Goal: Task Accomplishment & Management: Use online tool/utility

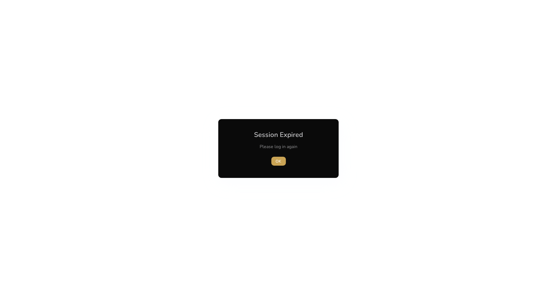
click at [276, 162] on span "OK" at bounding box center [279, 162] width 6 height 6
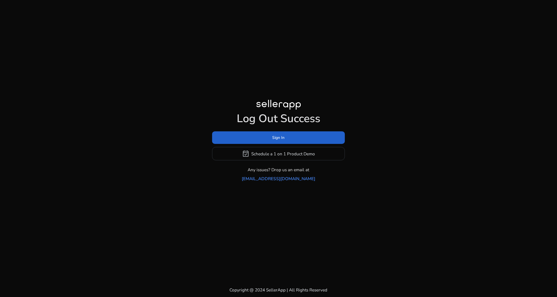
click at [332, 136] on span at bounding box center [278, 137] width 133 height 13
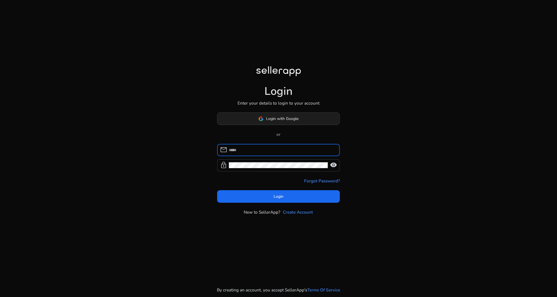
click at [317, 118] on span at bounding box center [278, 118] width 122 height 13
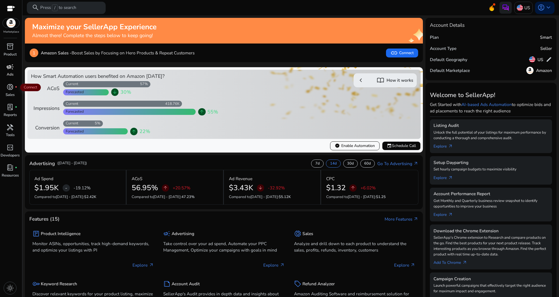
click at [8, 69] on span "campaign" at bounding box center [9, 66] width 7 height 7
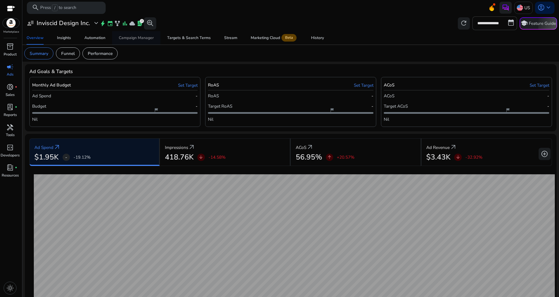
click at [139, 37] on div "Campaign Manager" at bounding box center [136, 38] width 35 height 4
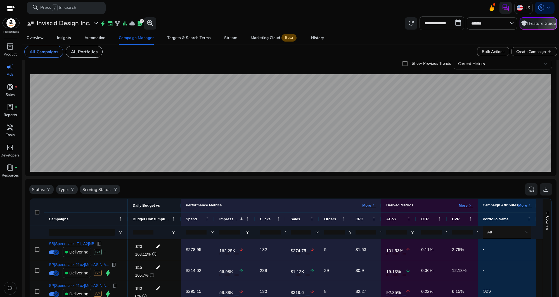
scroll to position [43, 0]
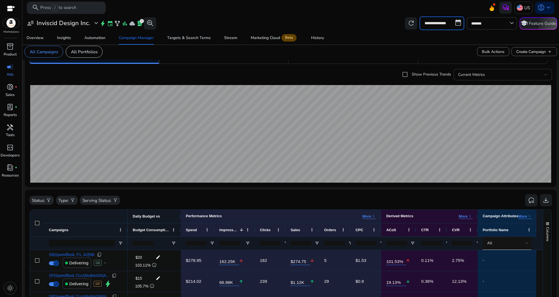
click at [456, 28] on input "**********" at bounding box center [441, 22] width 45 height 13
select select "*"
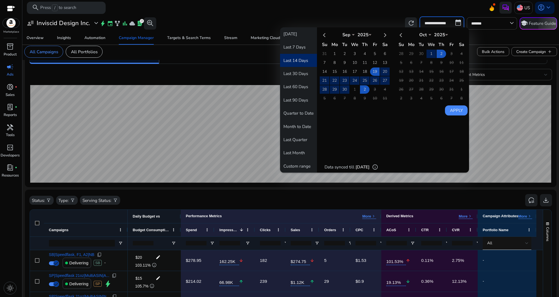
click at [302, 64] on button "Last 14 Days" at bounding box center [298, 60] width 37 height 13
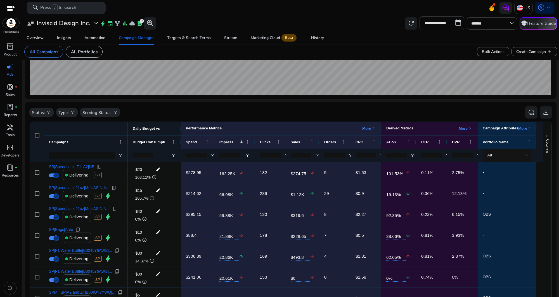
scroll to position [175, 0]
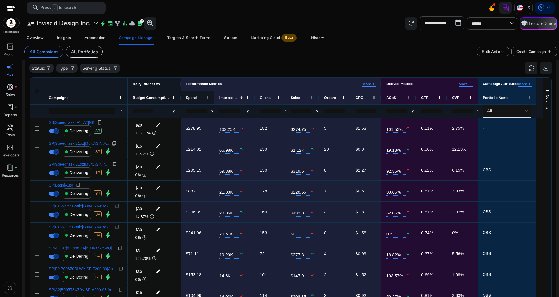
click at [200, 98] on div "Spend" at bounding box center [194, 98] width 17 height 10
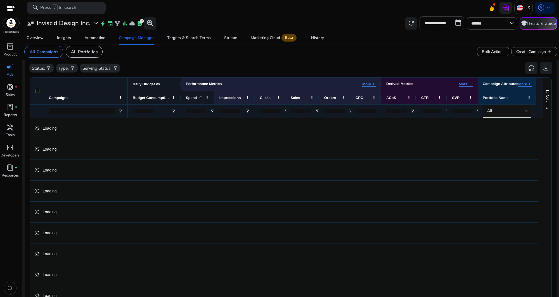
click at [199, 98] on span at bounding box center [201, 98] width 4 height 4
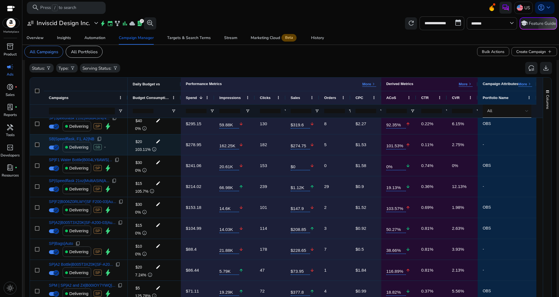
scroll to position [0, 0]
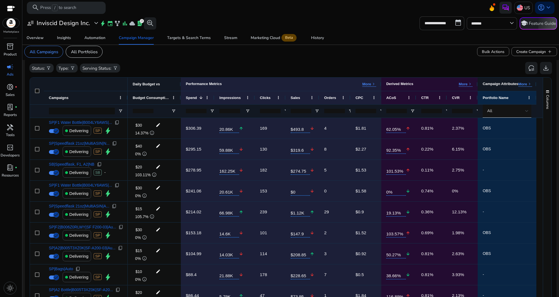
click at [529, 84] on span "keyboard_arrow_right" at bounding box center [529, 84] width 5 height 5
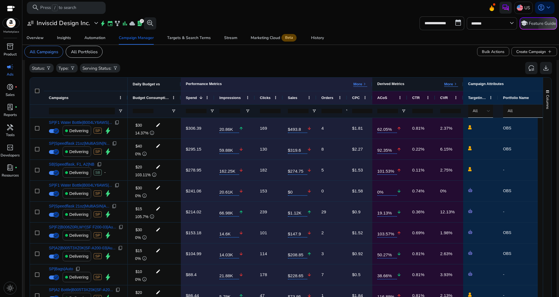
click at [449, 86] on div "Derived Metrics More keyboard_arrow_right" at bounding box center [417, 84] width 91 height 13
click at [449, 83] on p "More" at bounding box center [448, 84] width 9 height 5
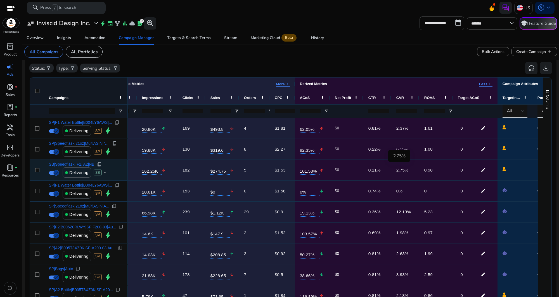
scroll to position [0, 70]
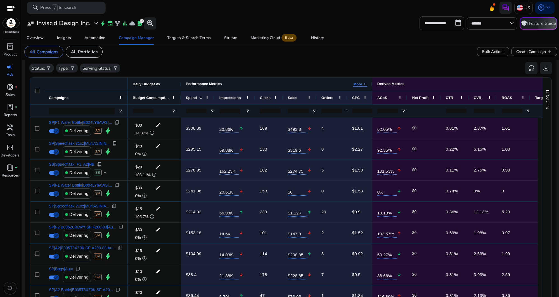
click at [358, 86] on p "More" at bounding box center [357, 84] width 9 height 5
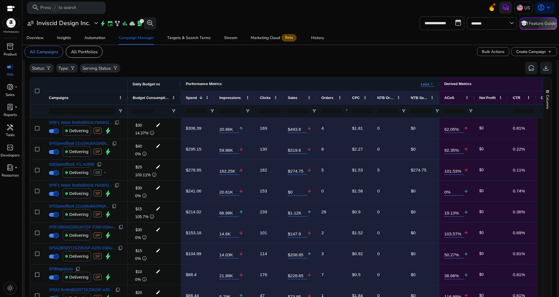
click at [430, 84] on span "keyboard_arrow_left" at bounding box center [431, 84] width 5 height 5
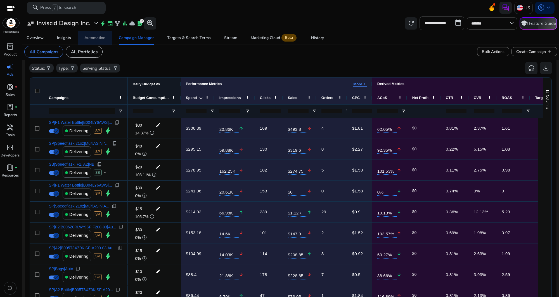
click at [85, 39] on div "Automation" at bounding box center [94, 38] width 21 height 4
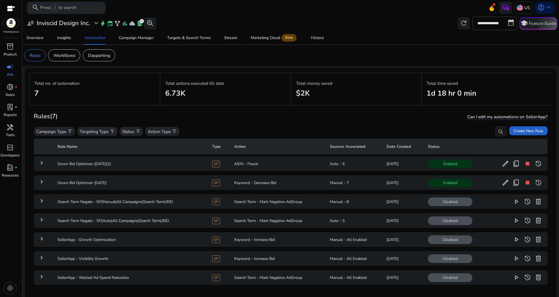
click at [518, 132] on span "Create New Rule" at bounding box center [527, 131] width 29 height 6
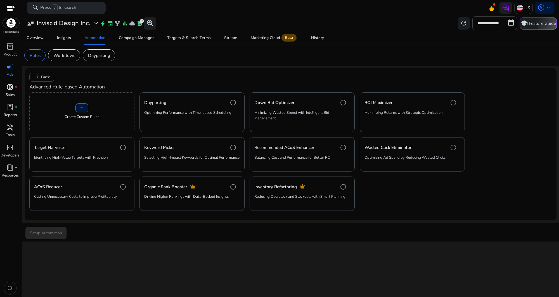
click at [11, 87] on span "donut_small" at bounding box center [9, 87] width 7 height 7
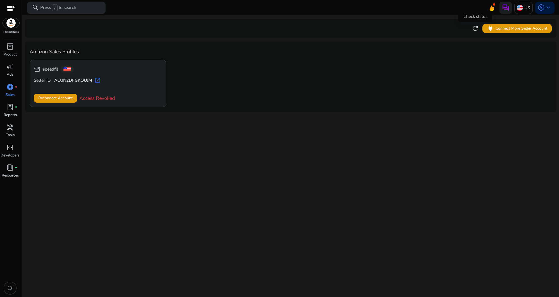
click at [477, 29] on span "refresh" at bounding box center [474, 28] width 7 height 7
click at [12, 133] on p "Tools" at bounding box center [10, 136] width 9 height 6
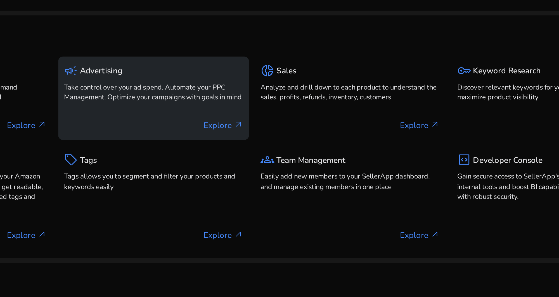
click at [222, 89] on p "Take control over your ad spend, Automate your PPC Management, Optimize your ca…" at bounding box center [185, 83] width 96 height 11
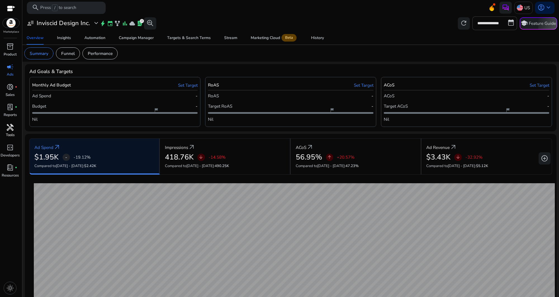
click at [11, 129] on span "handyman" at bounding box center [9, 127] width 7 height 7
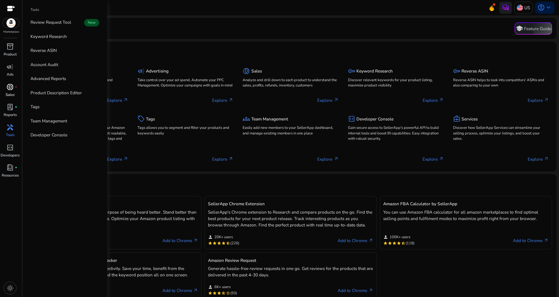
click at [13, 89] on span "donut_small" at bounding box center [9, 87] width 7 height 7
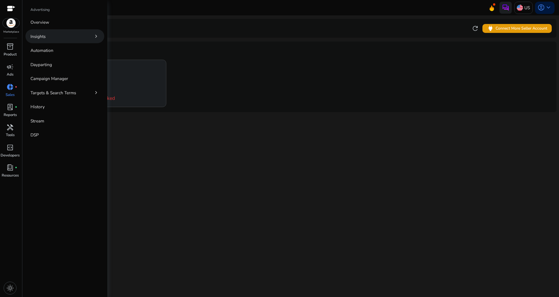
click at [61, 37] on link "Insights chevron_right" at bounding box center [64, 36] width 79 height 14
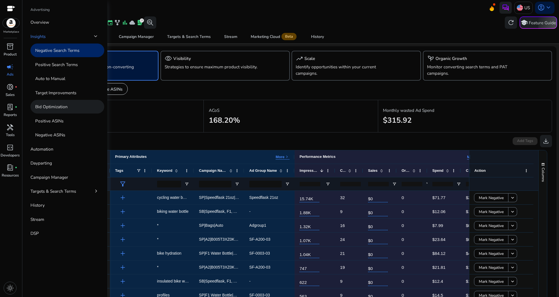
click at [58, 103] on link "Bid Optimization" at bounding box center [67, 107] width 74 height 14
